Goal: Transaction & Acquisition: Purchase product/service

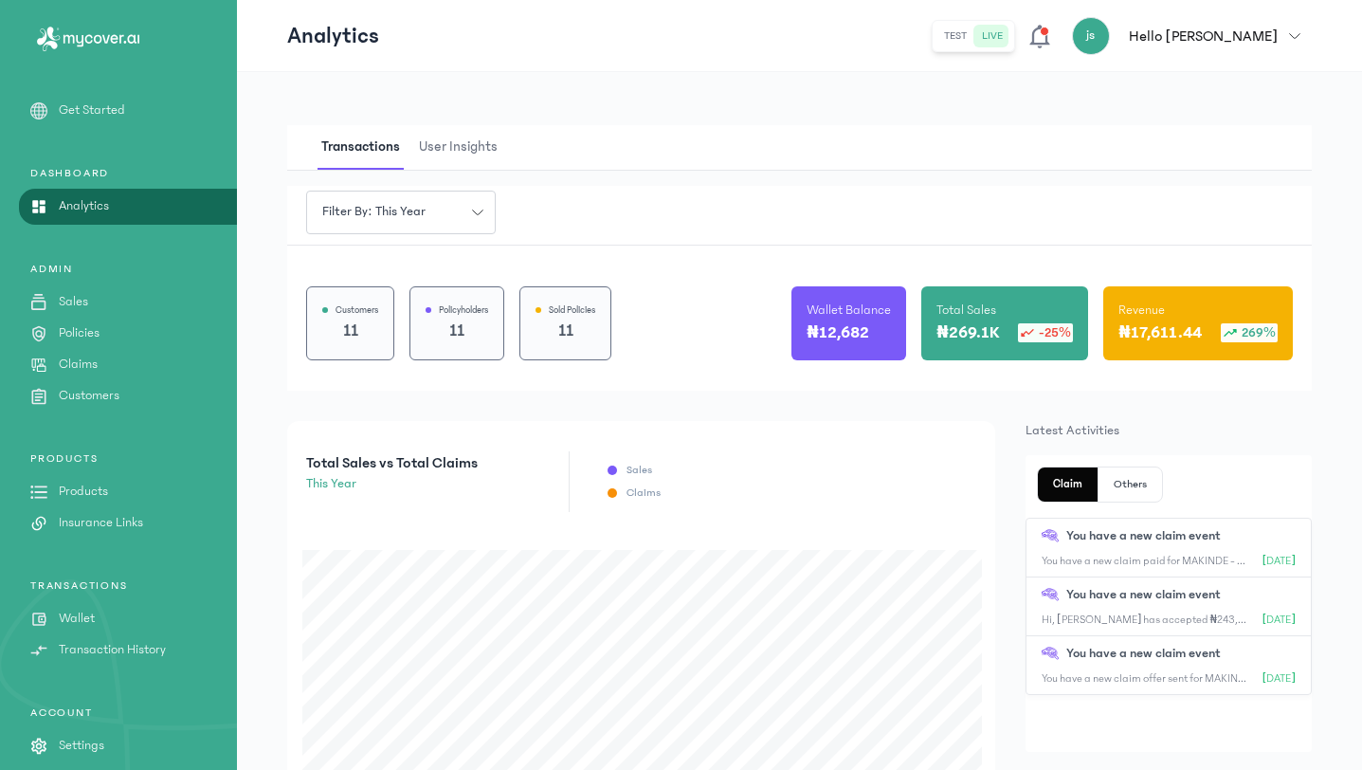
click at [92, 503] on div "PRODUCTS Products Insurance Links" at bounding box center [118, 492] width 237 height 82
click at [89, 490] on p "Products" at bounding box center [83, 492] width 49 height 20
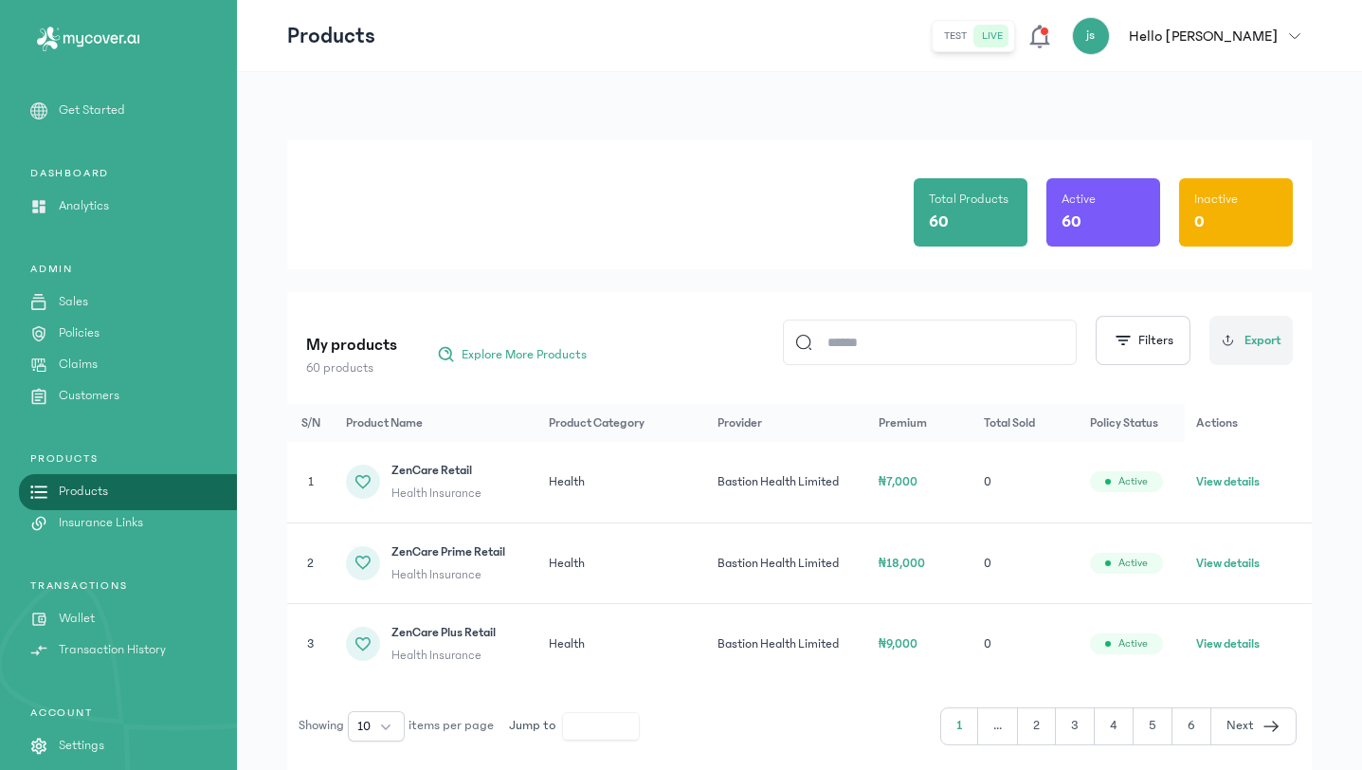
click at [915, 345] on input at bounding box center [938, 342] width 252 height 44
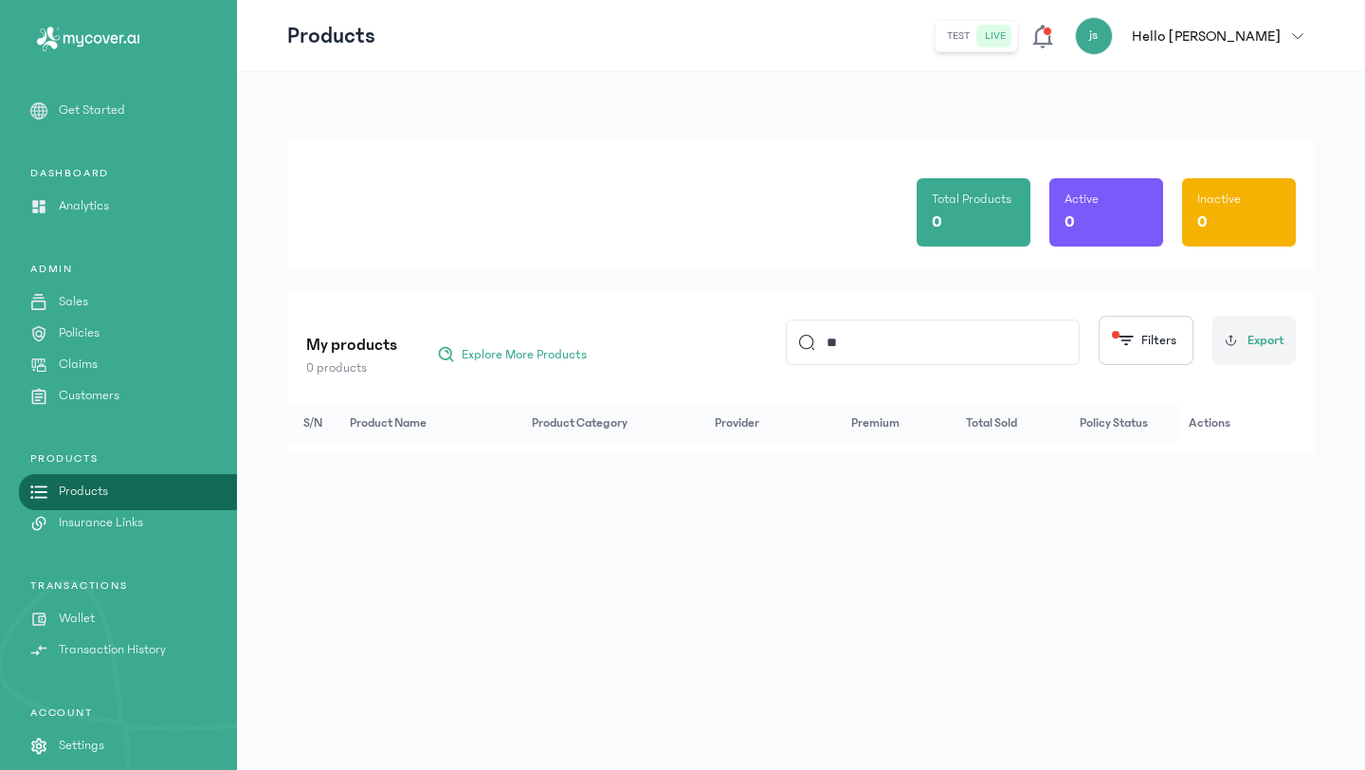
type input "*"
click at [831, 537] on div "Total Products 0 Active 0 Inactive 0 My products 0 products Explore More Produc…" at bounding box center [801, 421] width 1128 height 698
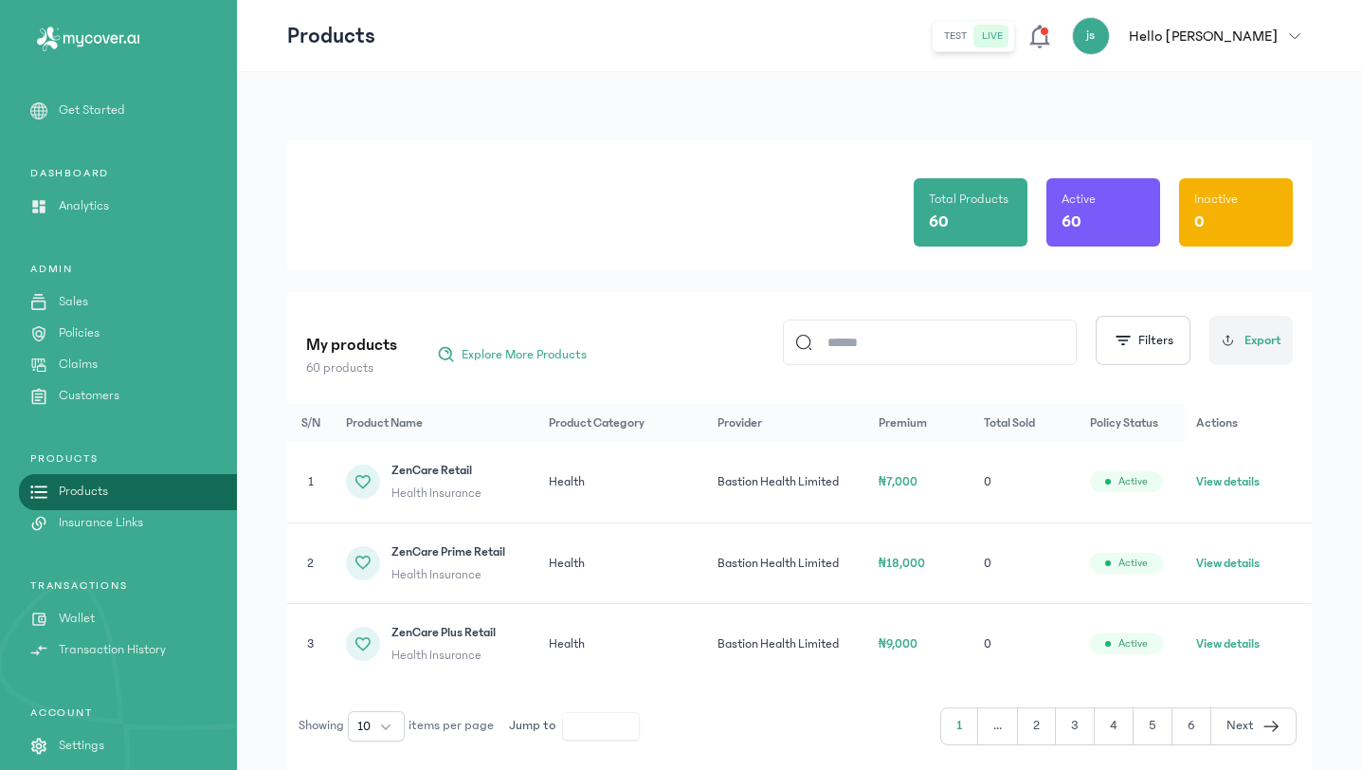
click at [844, 350] on input at bounding box center [938, 342] width 252 height 44
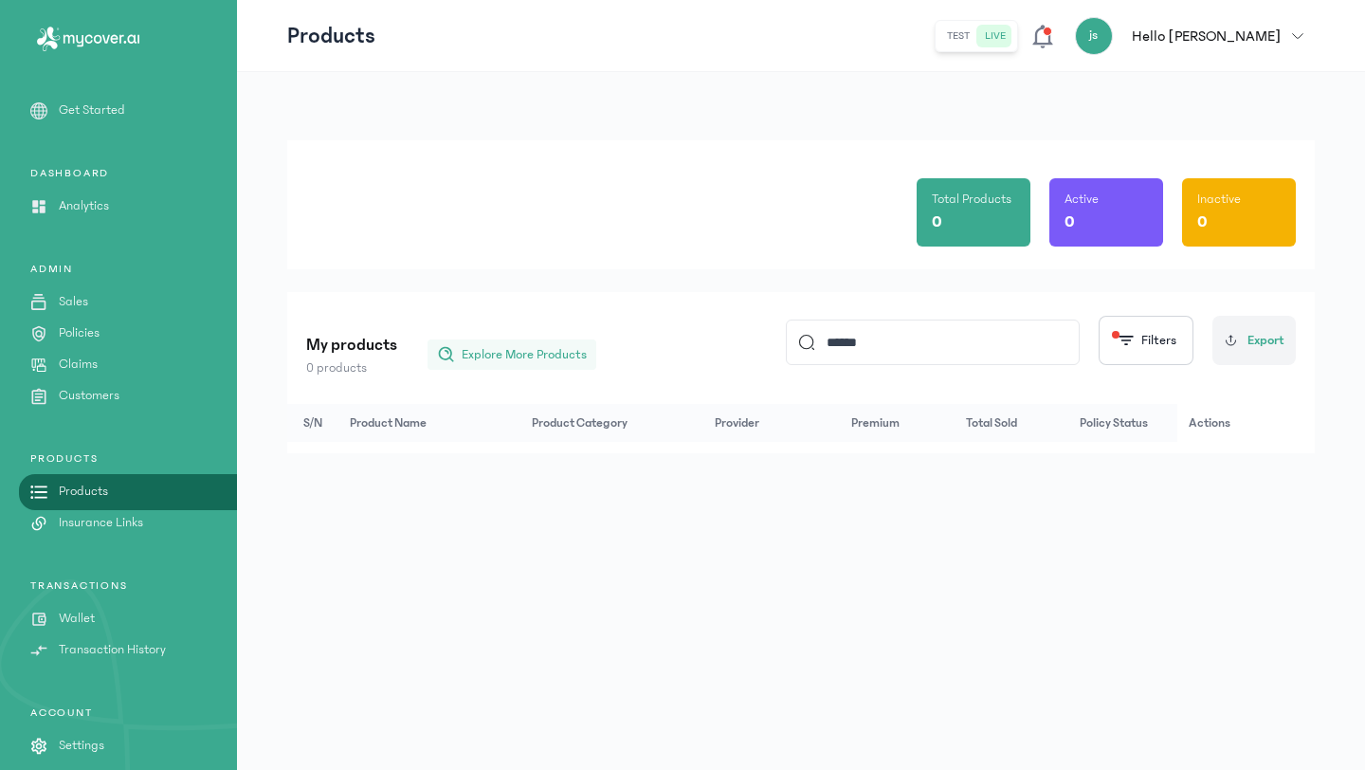
type input "******"
click at [555, 368] on button "Explore More Products" at bounding box center [512, 354] width 169 height 30
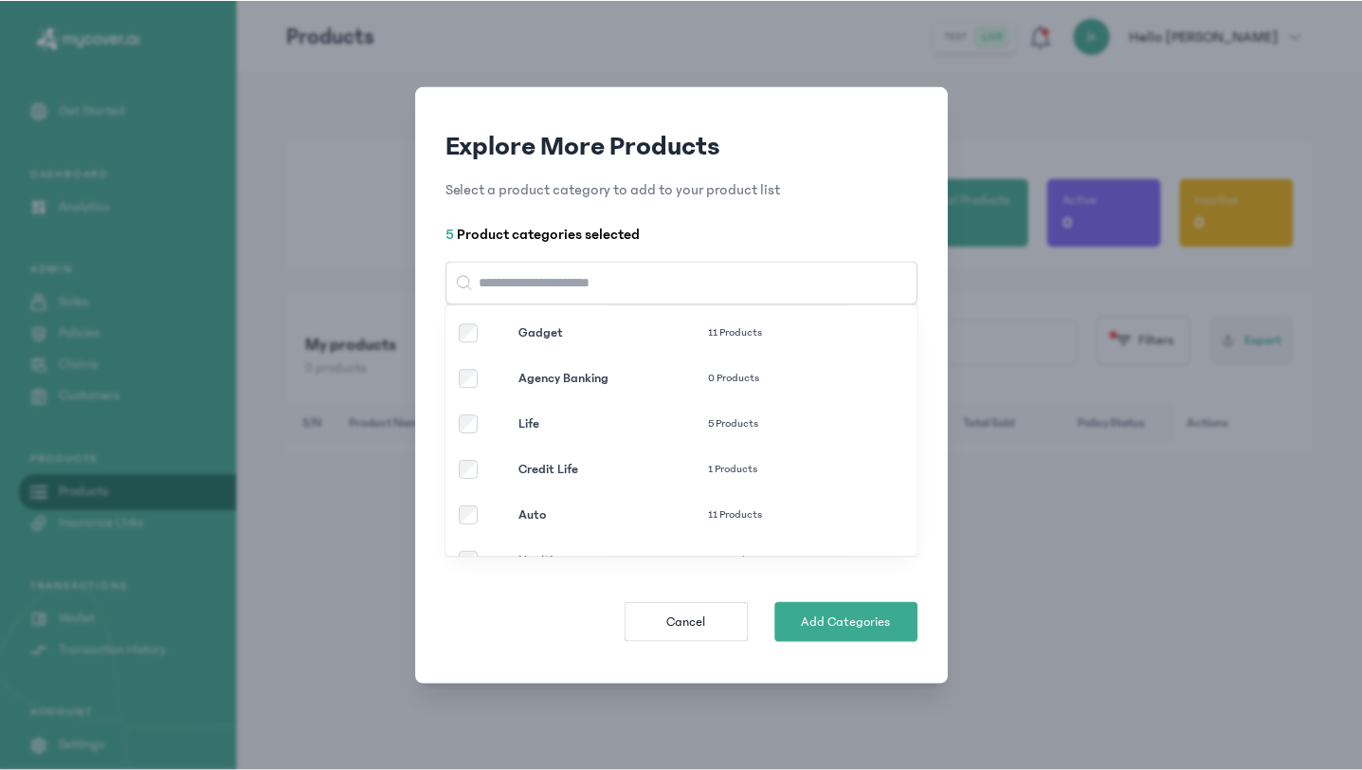
scroll to position [67, 0]
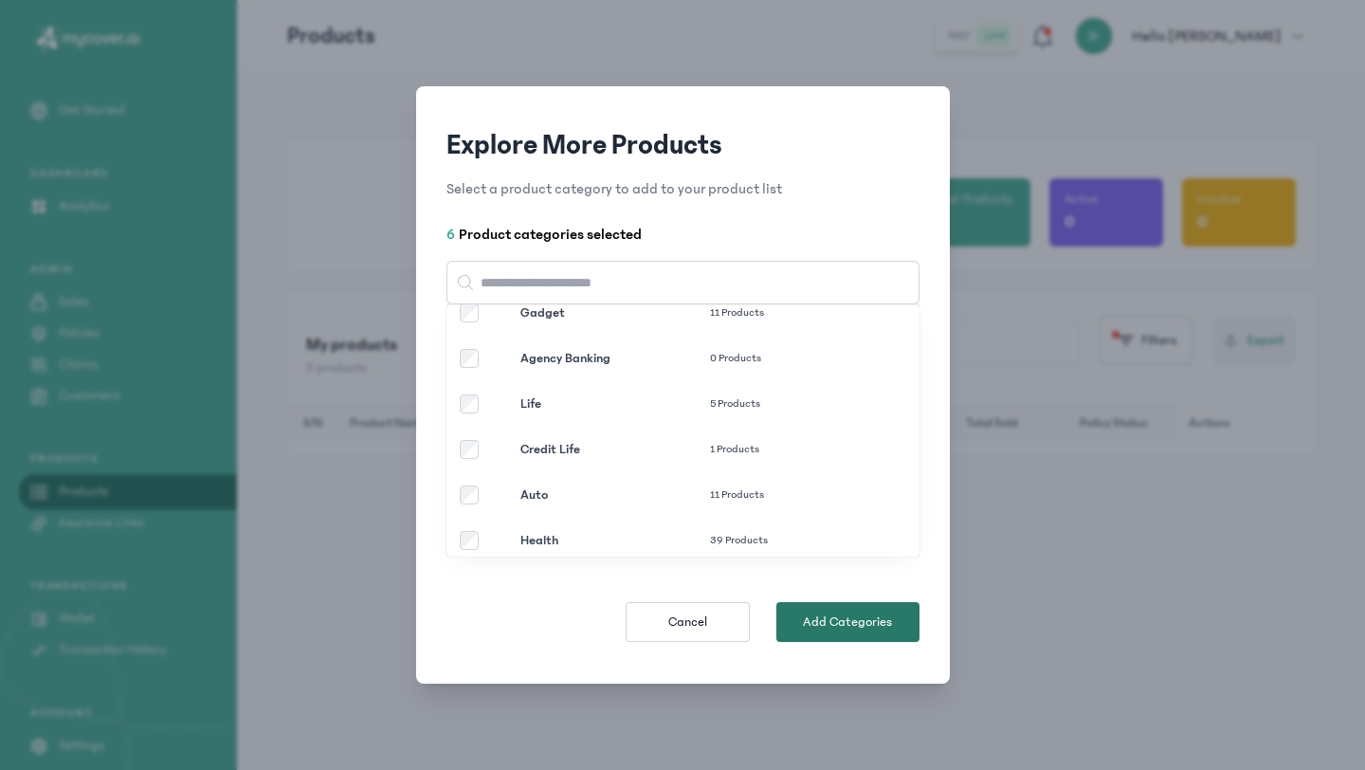
click at [812, 617] on span "Add Categories" at bounding box center [847, 621] width 89 height 19
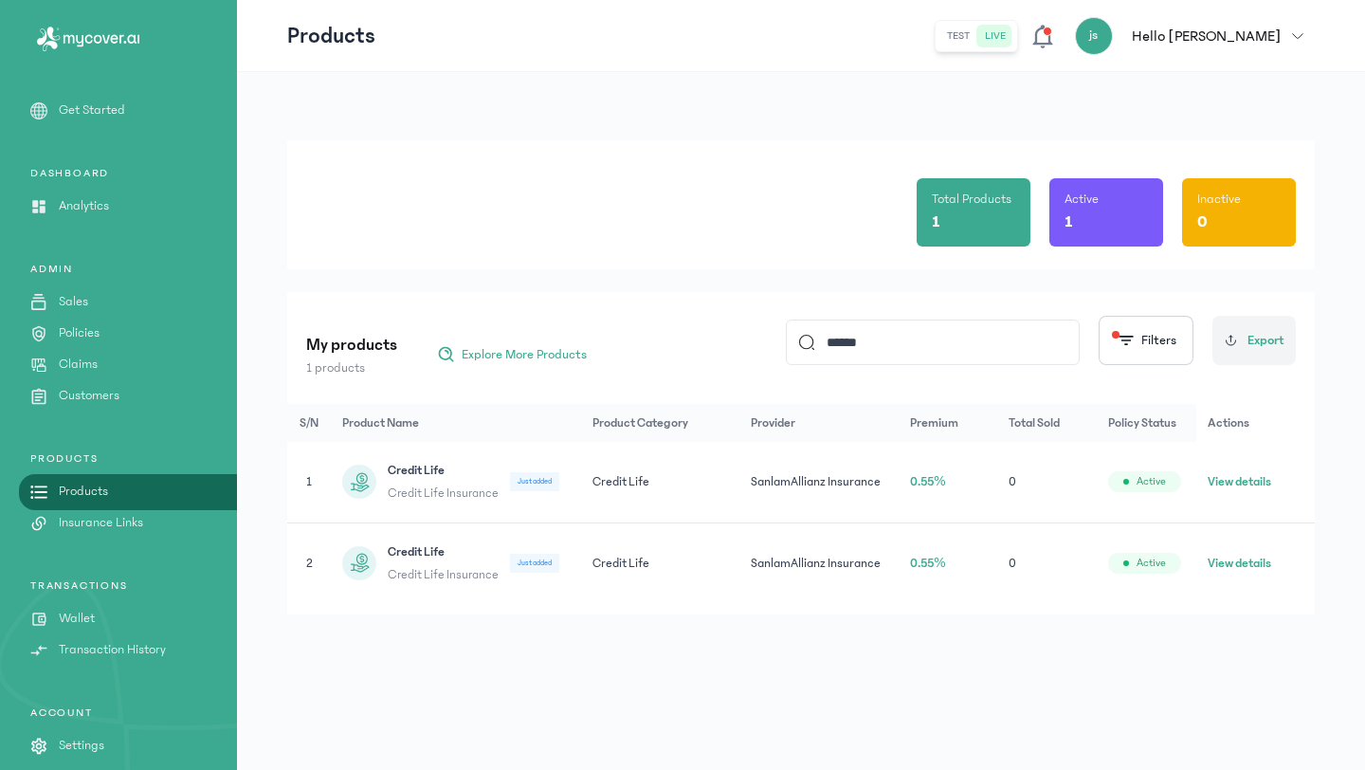
click at [1238, 483] on button "View details" at bounding box center [1240, 481] width 64 height 19
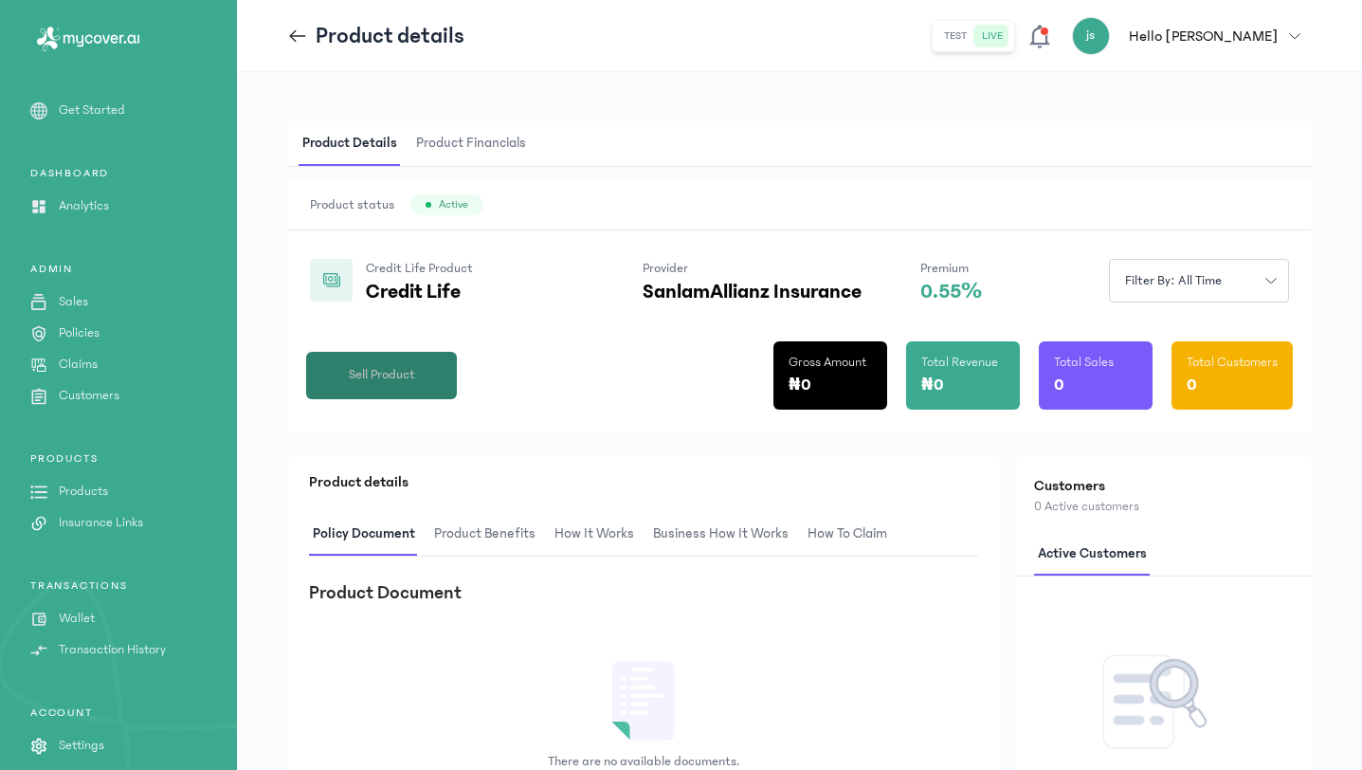
click at [373, 383] on span "Sell Product" at bounding box center [382, 375] width 66 height 20
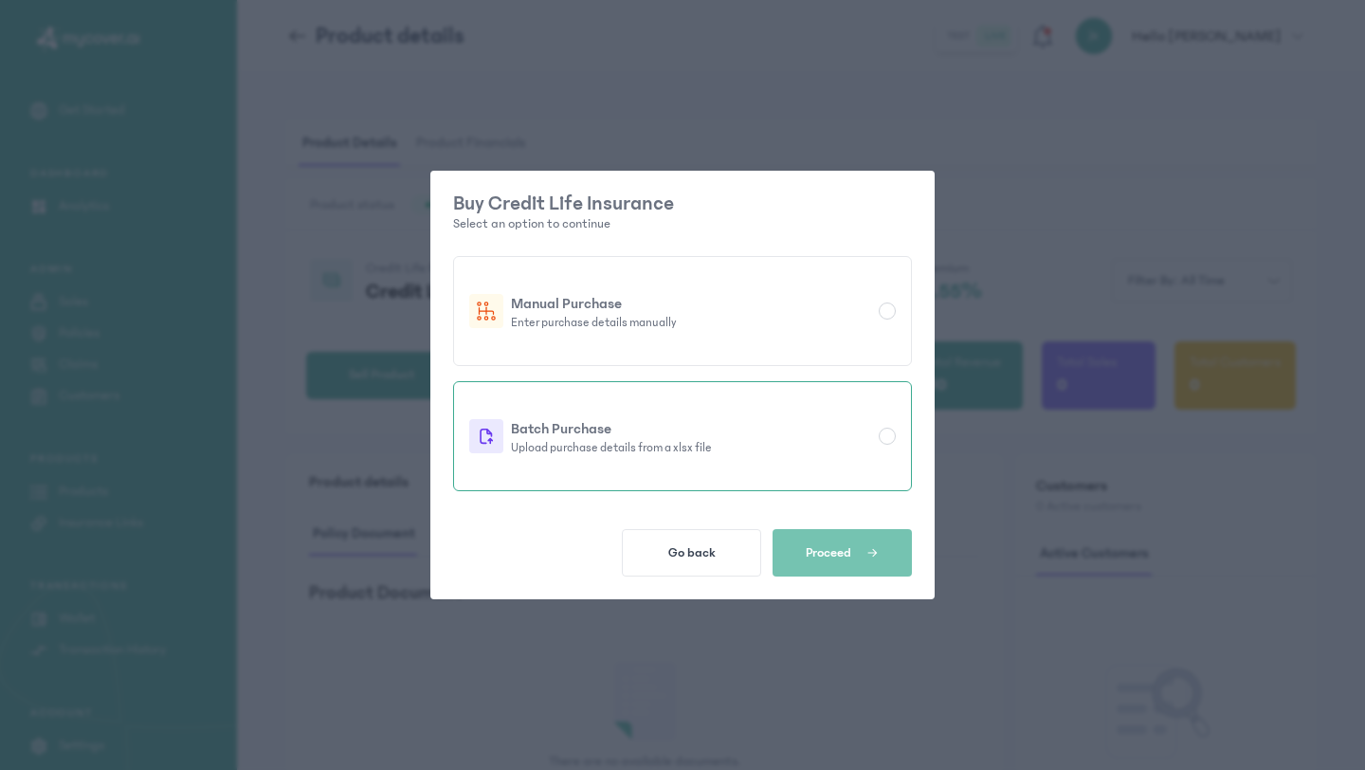
click at [720, 415] on div "Batch Purchase Upload purchase details from a xlsx file" at bounding box center [682, 435] width 427 height 85
click at [828, 547] on span "Proceed" at bounding box center [829, 552] width 46 height 15
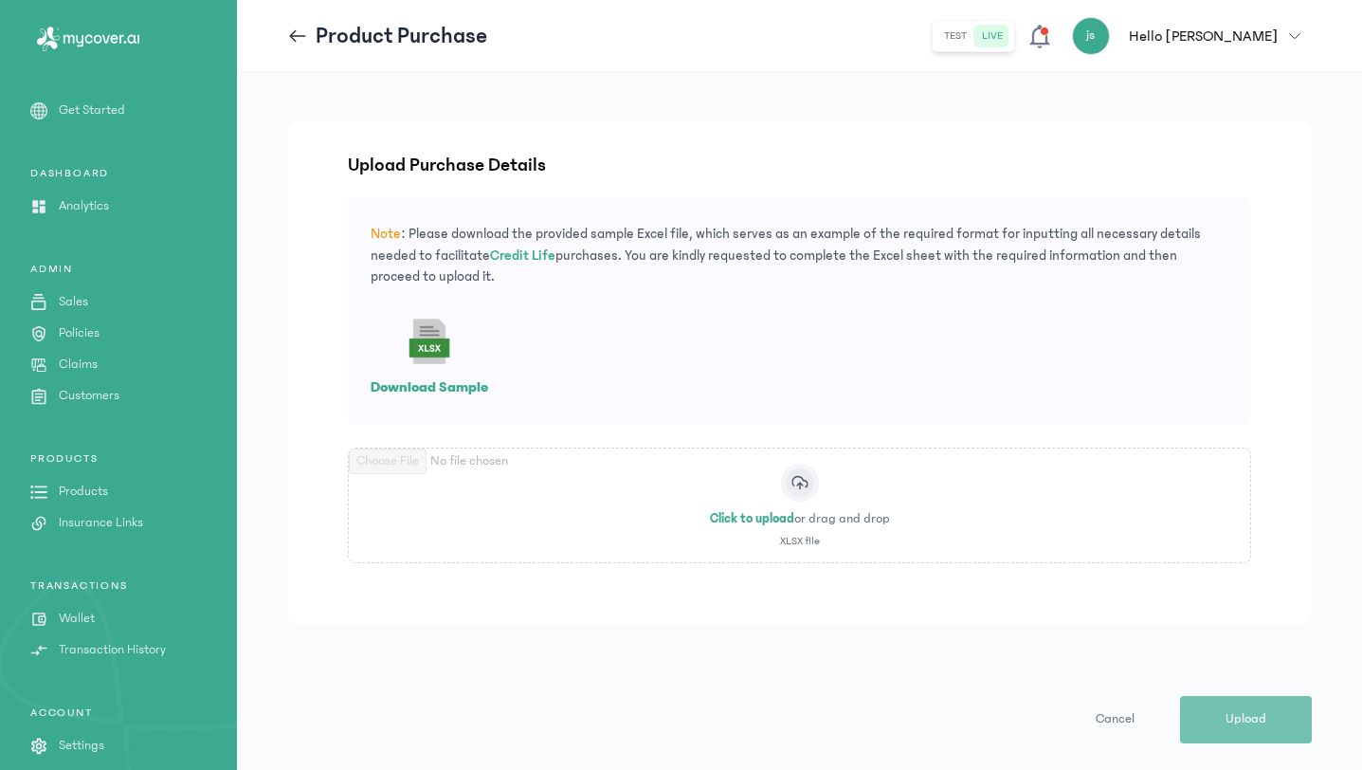
click at [428, 382] on p "Download Sample" at bounding box center [430, 386] width 118 height 23
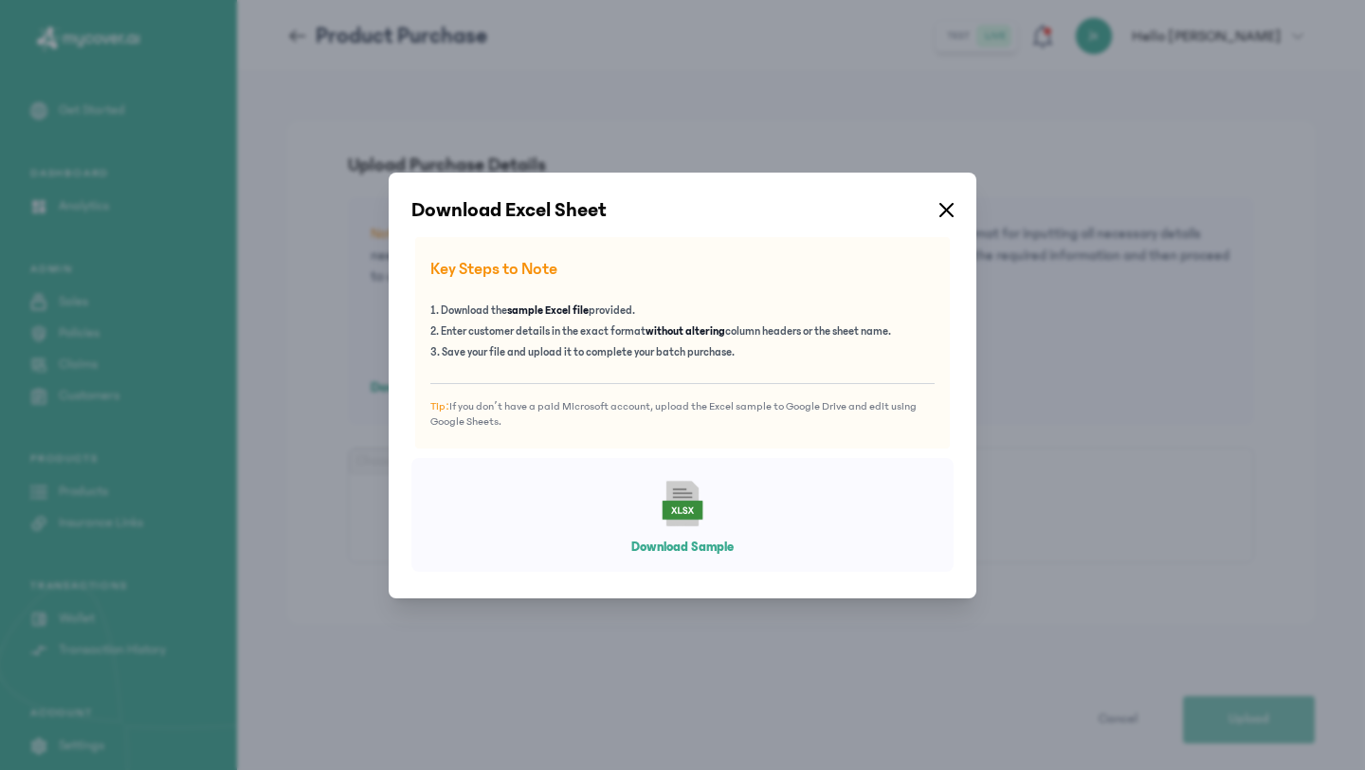
click at [682, 549] on button "Download Sample" at bounding box center [682, 546] width 102 height 19
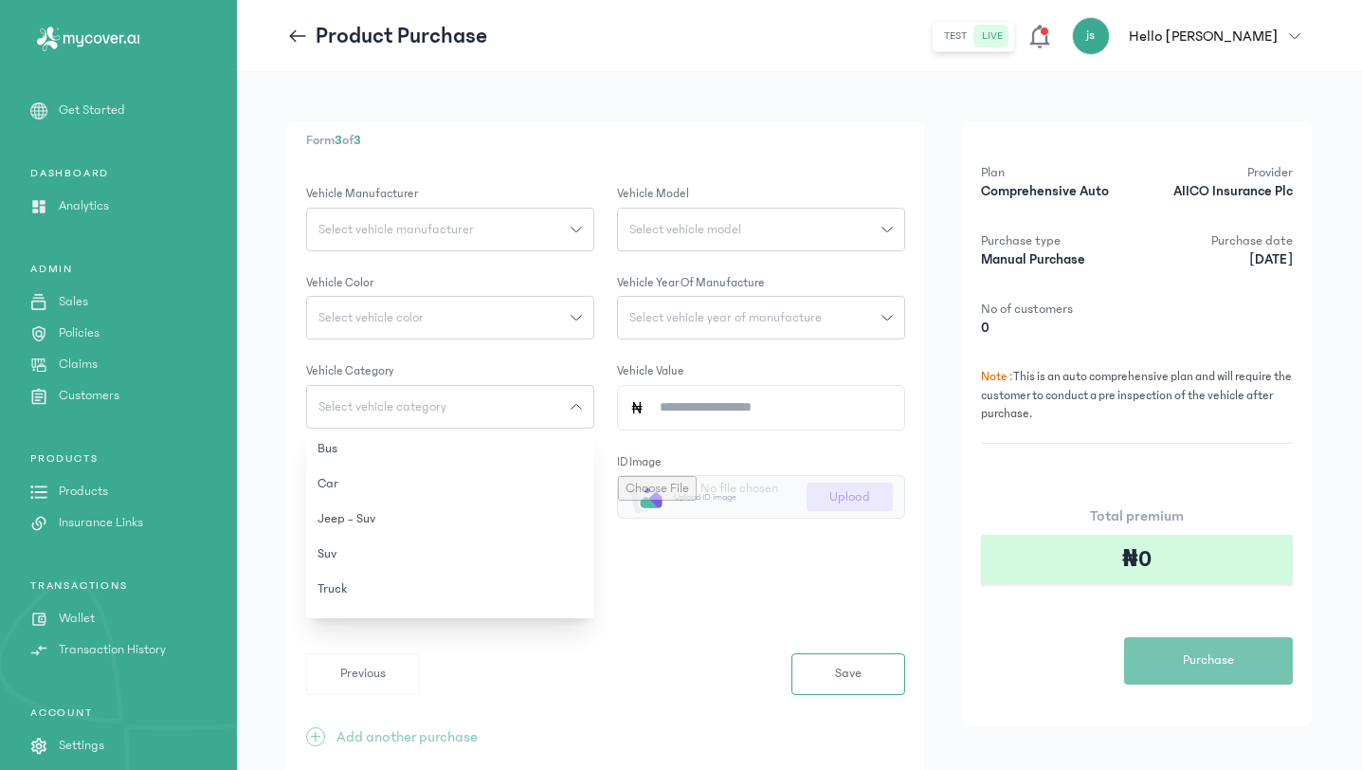
scroll to position [27, 0]
